Goal: Transaction & Acquisition: Purchase product/service

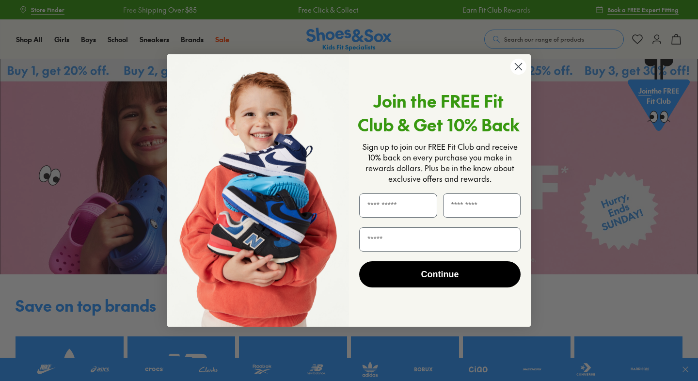
click at [518, 66] on icon "Close dialog" at bounding box center [518, 66] width 7 height 7
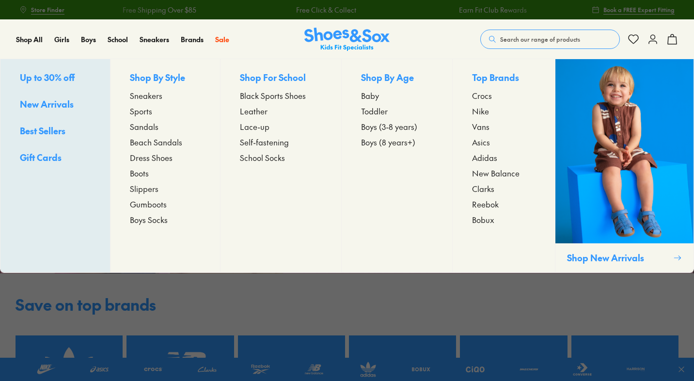
click at [147, 160] on span "Dress Shoes" at bounding box center [151, 158] width 43 height 12
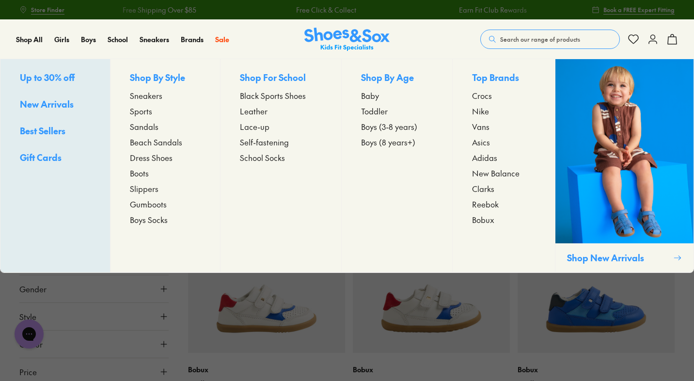
click at [142, 175] on span "Boots" at bounding box center [139, 173] width 19 height 12
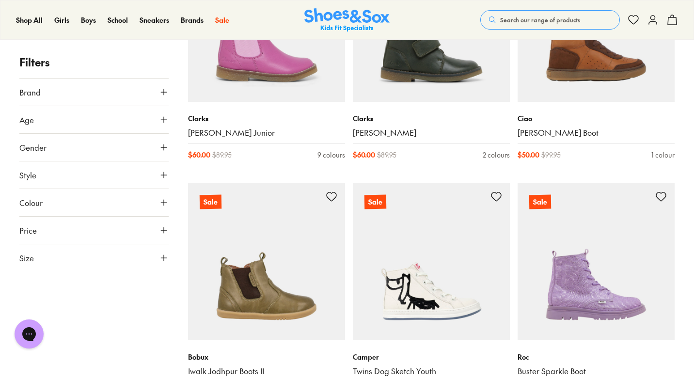
scroll to position [1717, 0]
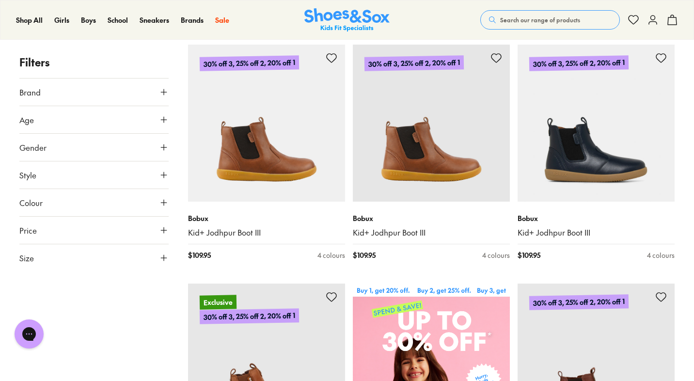
scroll to position [30, 0]
